Goal: Task Accomplishment & Management: Manage account settings

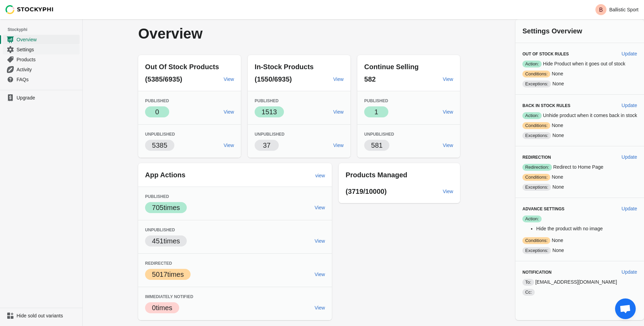
click at [27, 50] on span "Settings" at bounding box center [48, 49] width 62 height 7
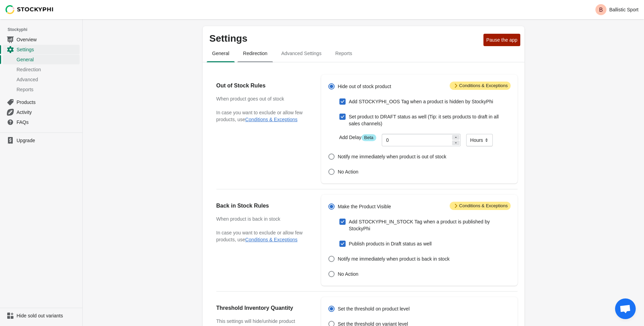
click at [250, 53] on span "Redirection" at bounding box center [256, 53] width 36 height 12
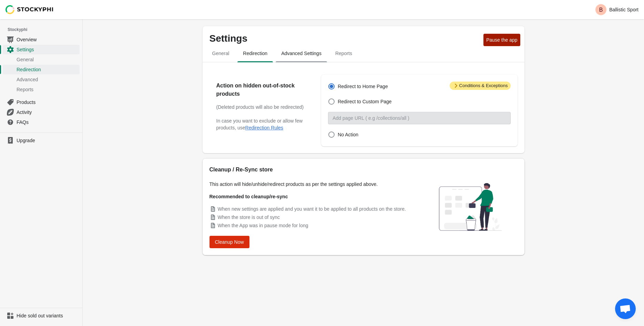
click at [307, 57] on span "Advanced Settings" at bounding box center [301, 53] width 51 height 12
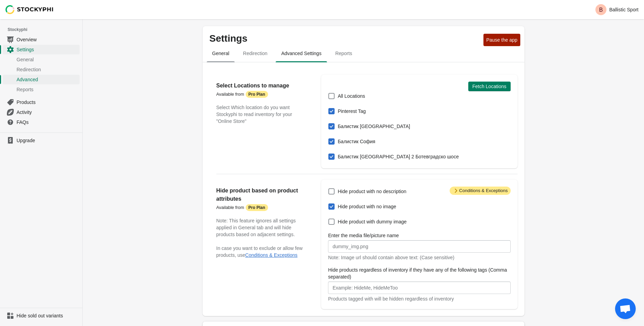
click at [221, 54] on span "General" at bounding box center [221, 53] width 28 height 12
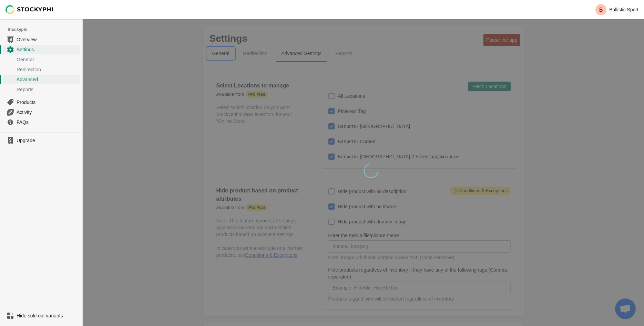
select select "hours"
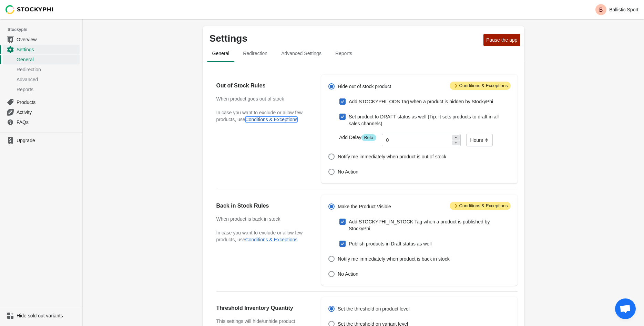
click at [282, 120] on button "Conditions & Exceptions" at bounding box center [271, 120] width 52 height 6
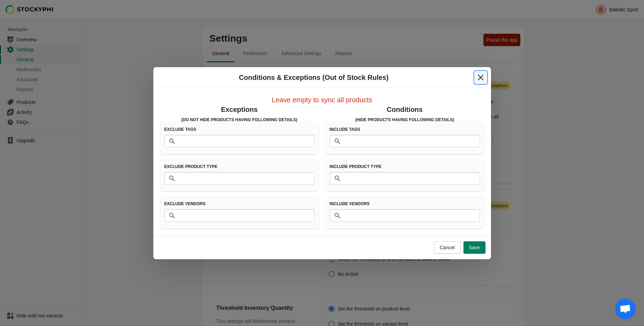
click at [482, 77] on icon "Close" at bounding box center [481, 77] width 6 height 6
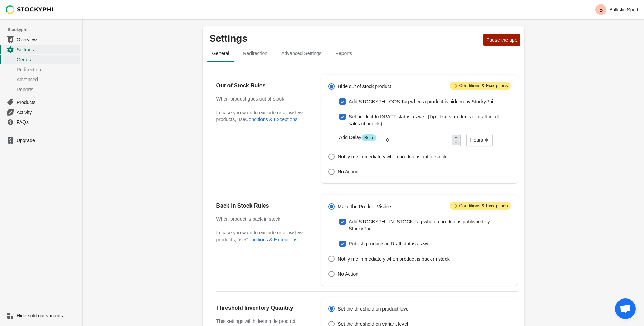
scroll to position [35, 0]
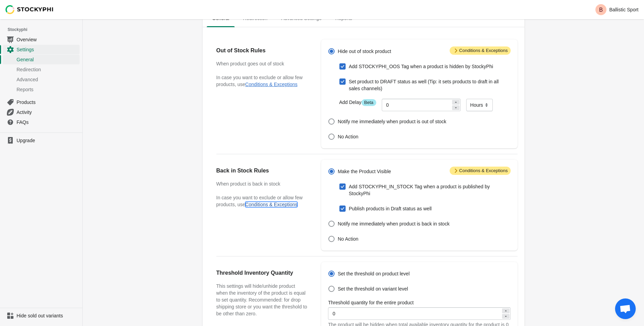
click at [278, 205] on button "Conditions & Exceptions" at bounding box center [271, 205] width 52 height 6
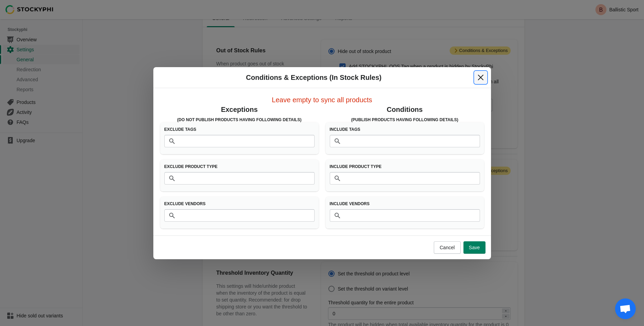
click at [479, 76] on icon "Close" at bounding box center [480, 77] width 7 height 7
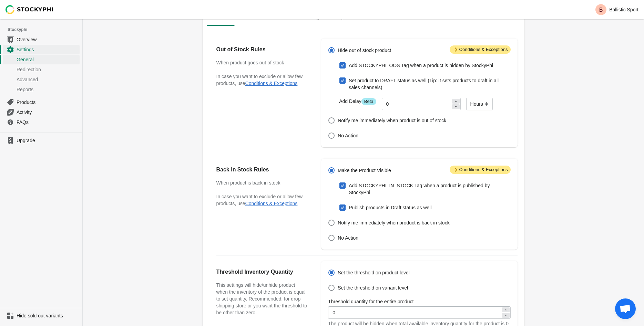
scroll to position [0, 0]
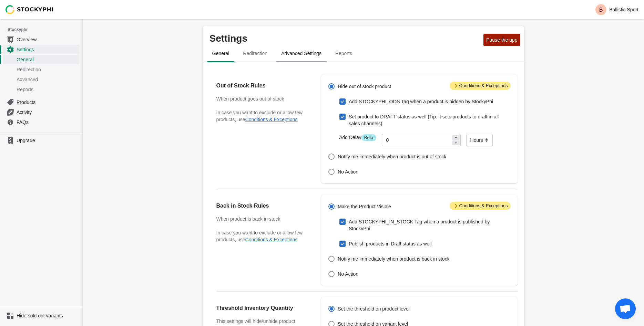
click at [301, 59] on span "Advanced Settings" at bounding box center [301, 53] width 51 height 12
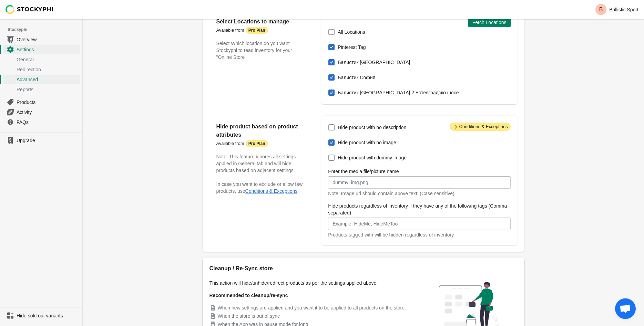
scroll to position [70, 0]
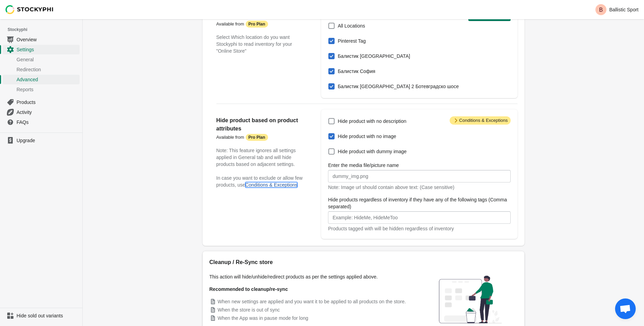
click at [284, 187] on button "Conditions & Exceptions" at bounding box center [271, 185] width 52 height 6
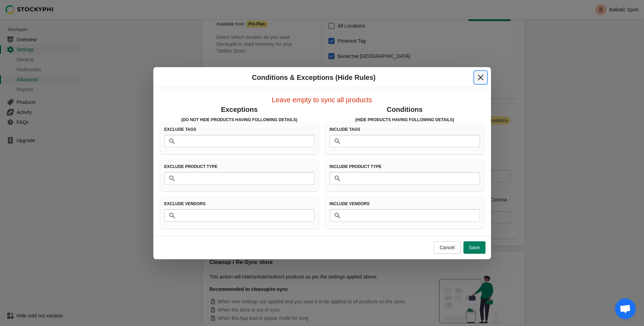
click at [484, 78] on icon "Close" at bounding box center [480, 77] width 7 height 7
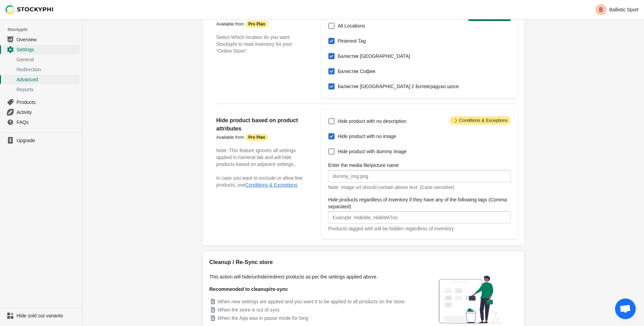
click at [118, 140] on div "Settings Pause the app General Redirection Advanced Settings Reports General Re…" at bounding box center [364, 160] width 562 height 423
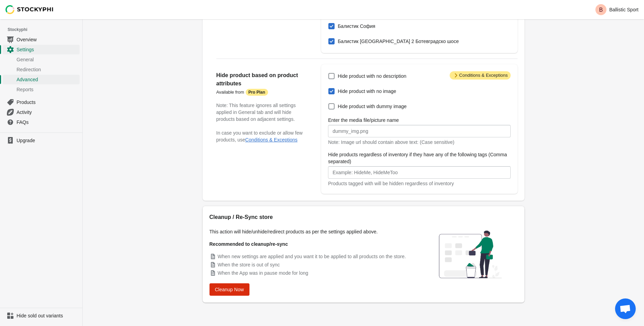
scroll to position [0, 0]
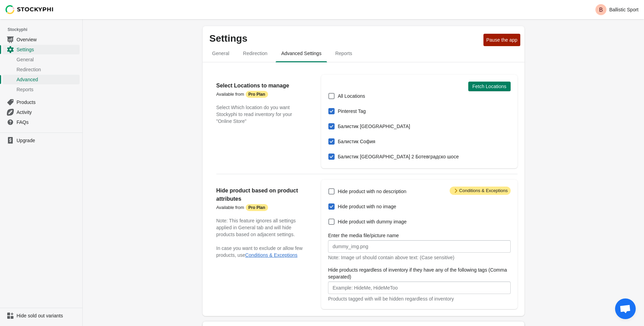
click at [19, 10] on img at bounding box center [30, 9] width 48 height 9
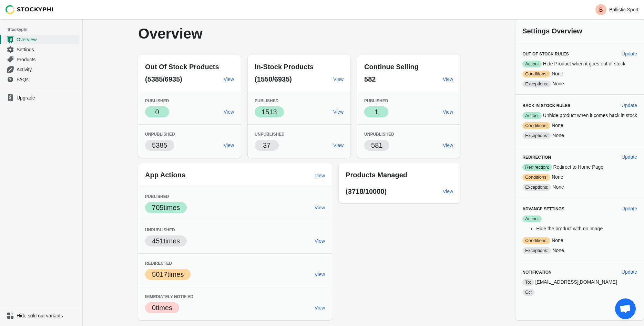
click at [24, 7] on img at bounding box center [30, 9] width 48 height 9
click at [634, 52] on span "Update" at bounding box center [630, 54] width 16 height 6
select select "hours"
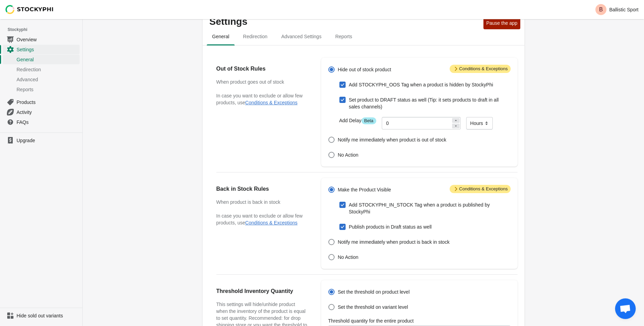
scroll to position [35, 0]
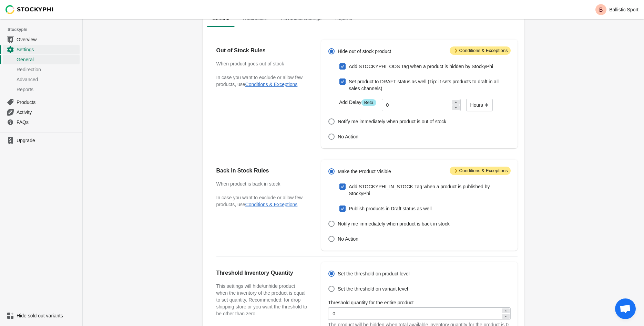
click at [482, 53] on span "Attention Conditions & Exceptions" at bounding box center [480, 51] width 61 height 8
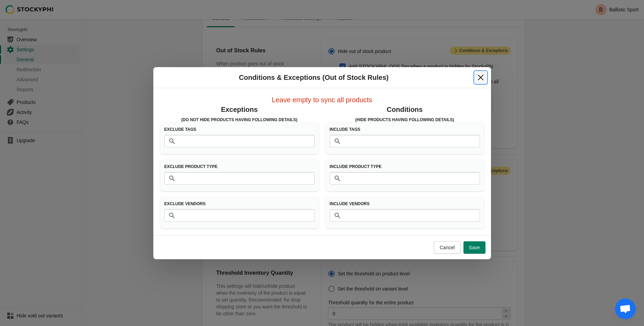
click at [476, 79] on button "Close" at bounding box center [481, 77] width 12 height 12
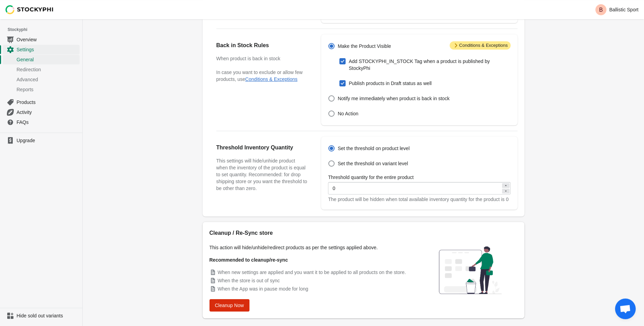
scroll to position [177, 0]
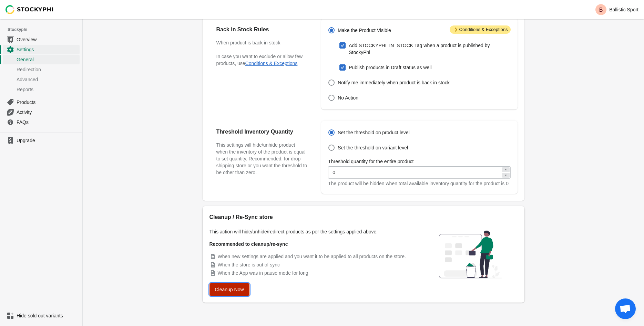
click at [237, 288] on span "Cleanup Now" at bounding box center [229, 290] width 29 height 6
